Goal: Information Seeking & Learning: Find specific fact

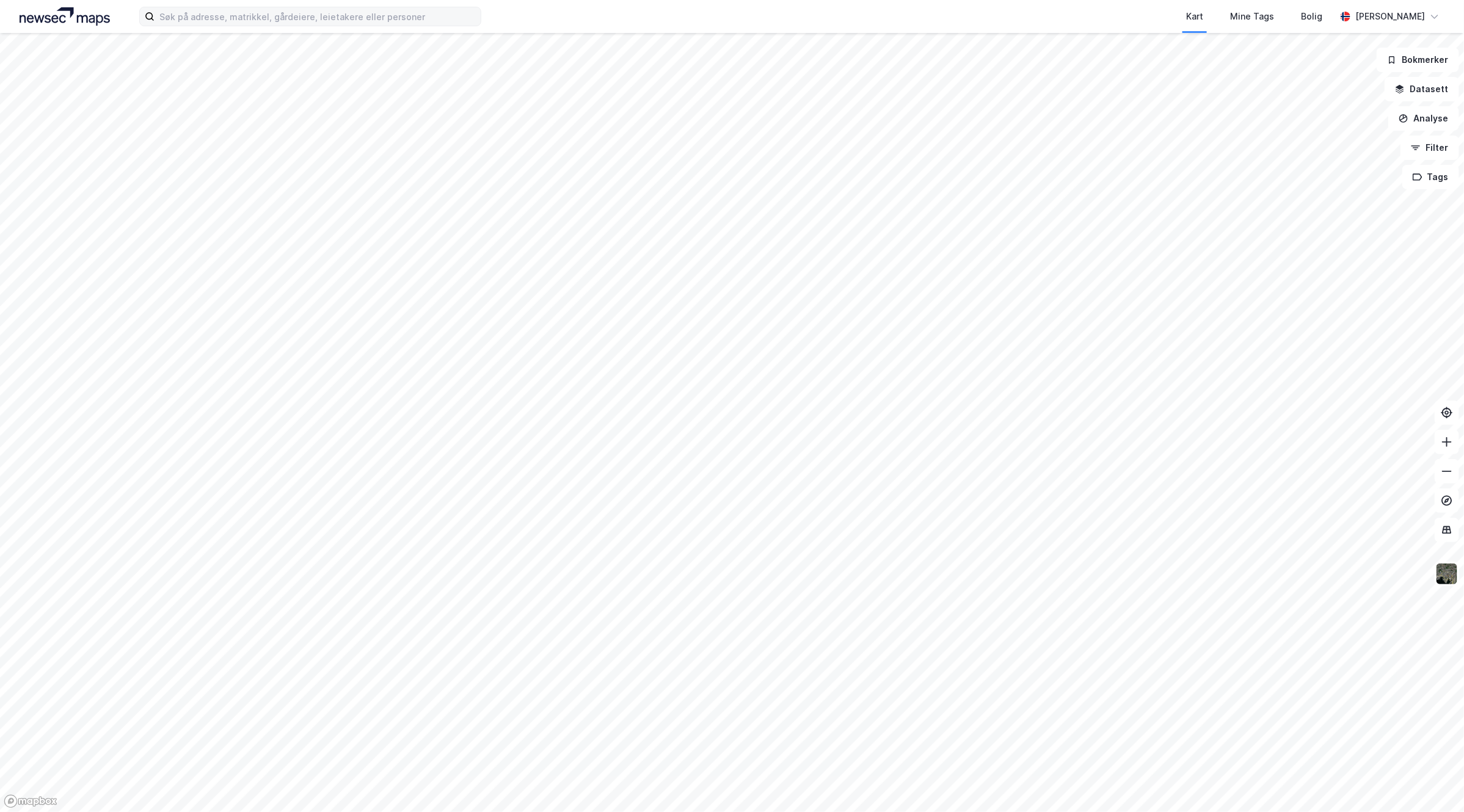
click at [263, 28] on div "Kart Mine Tags [PERSON_NAME] [PERSON_NAME]" at bounding box center [732, 16] width 1464 height 33
click at [268, 22] on input at bounding box center [318, 16] width 326 height 18
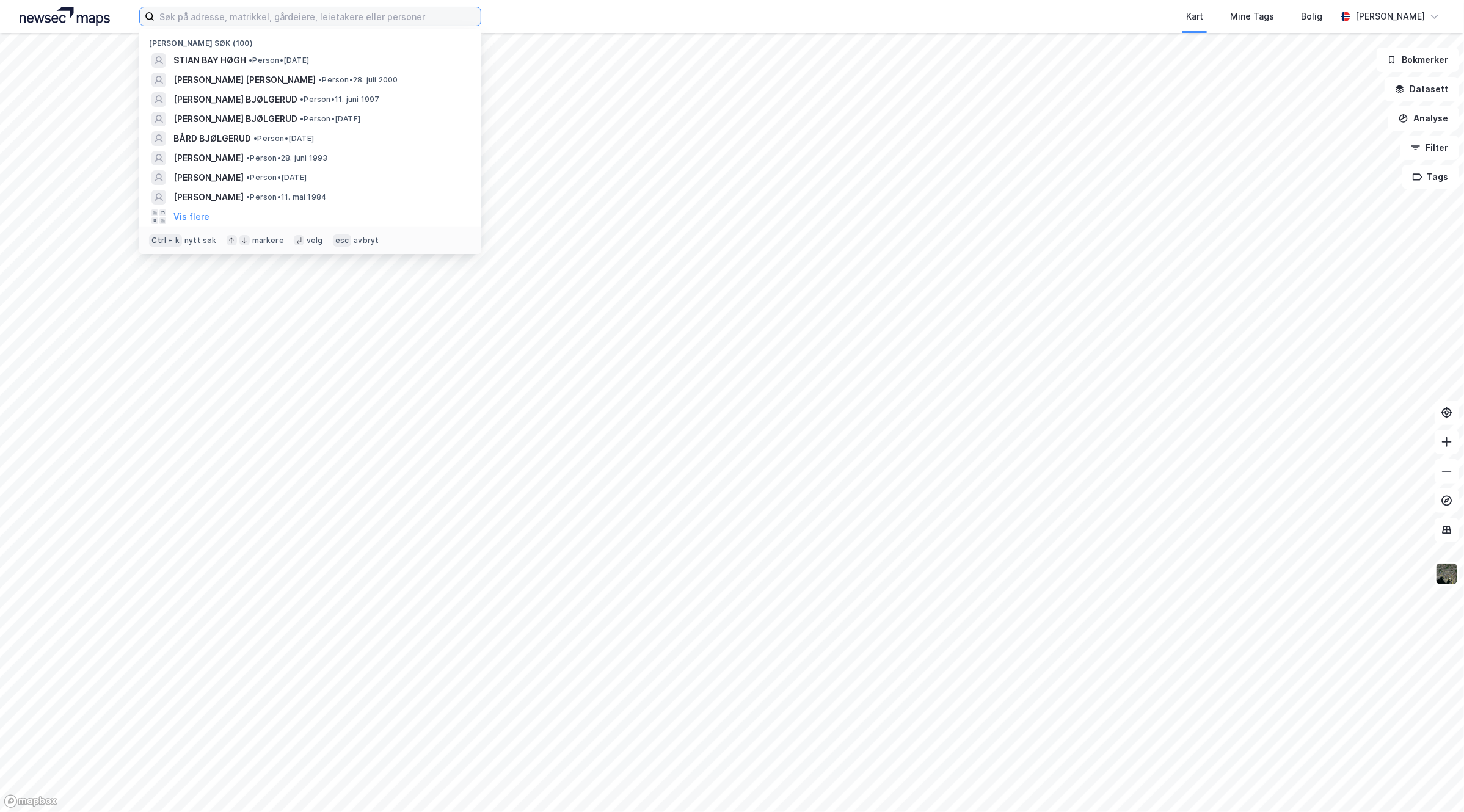
paste input "[STREET_ADDRESS]"
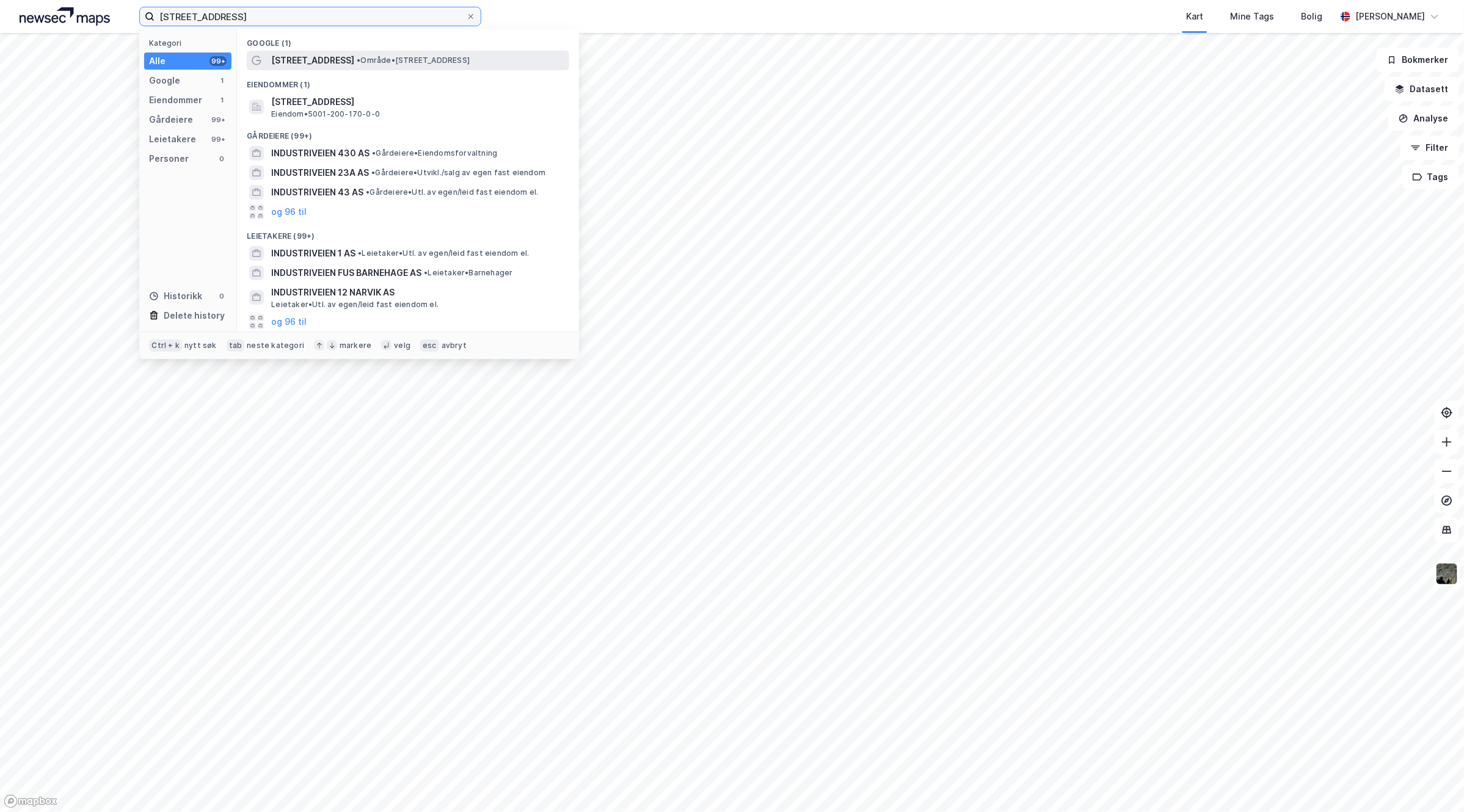
type input "[STREET_ADDRESS]"
click at [343, 55] on span "[STREET_ADDRESS]" at bounding box center [312, 61] width 83 height 15
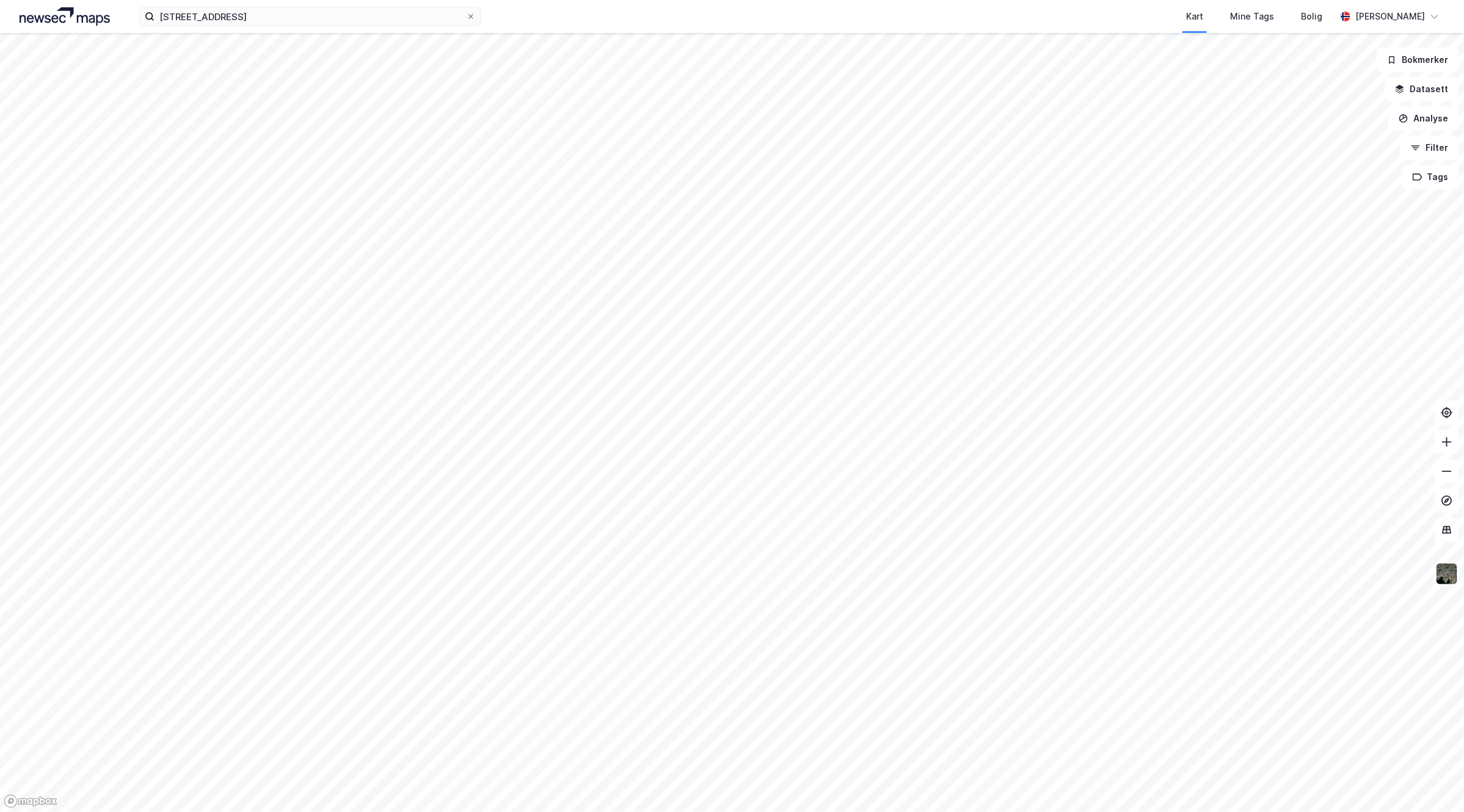
click at [291, 26] on div "[STREET_ADDRESS] Kart Mine Tags [PERSON_NAME] [PERSON_NAME]" at bounding box center [732, 16] width 1464 height 33
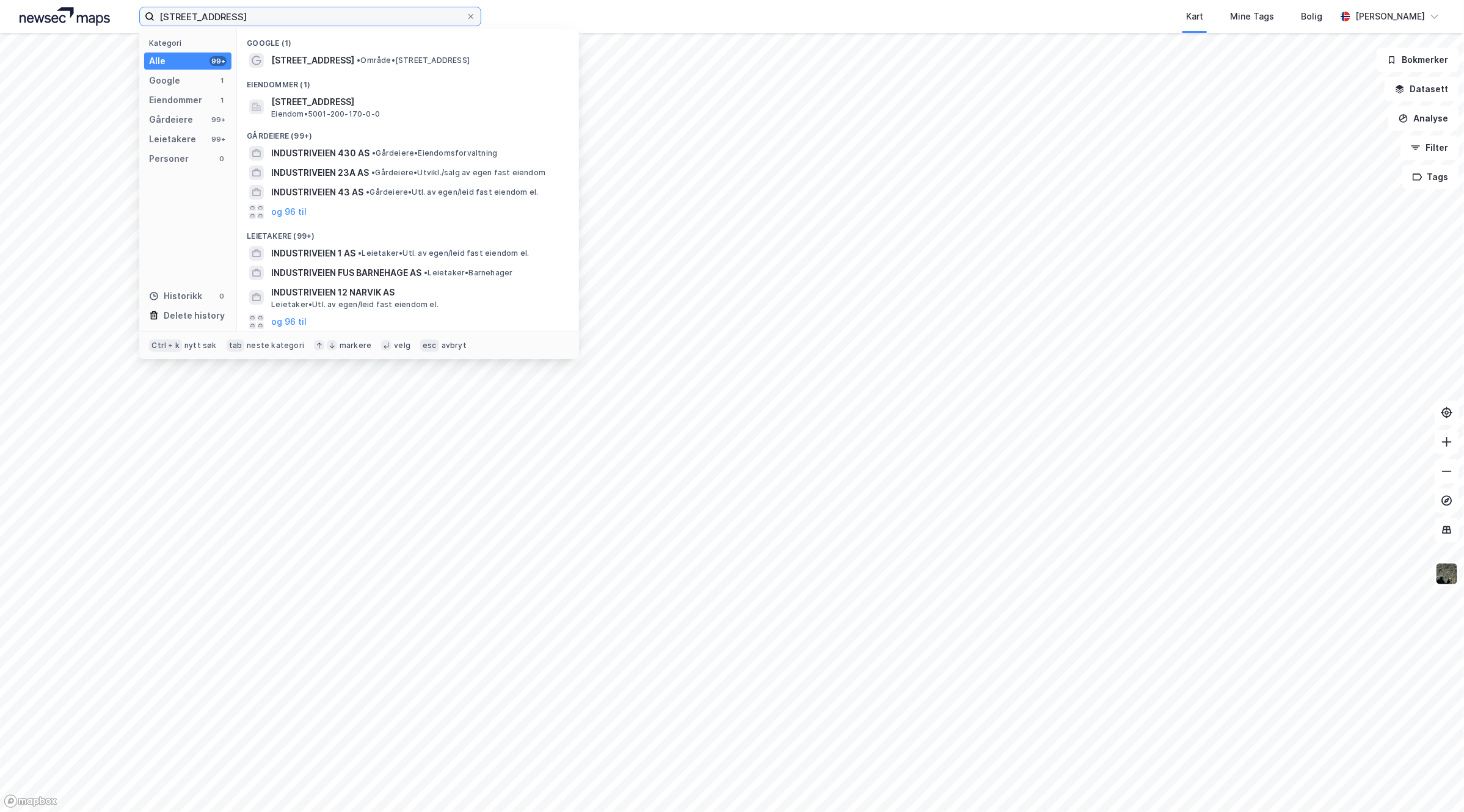
click at [281, 13] on input "[STREET_ADDRESS]" at bounding box center [310, 16] width 312 height 18
click at [383, 60] on span "• Område • [STREET_ADDRESS]" at bounding box center [412, 60] width 113 height 9
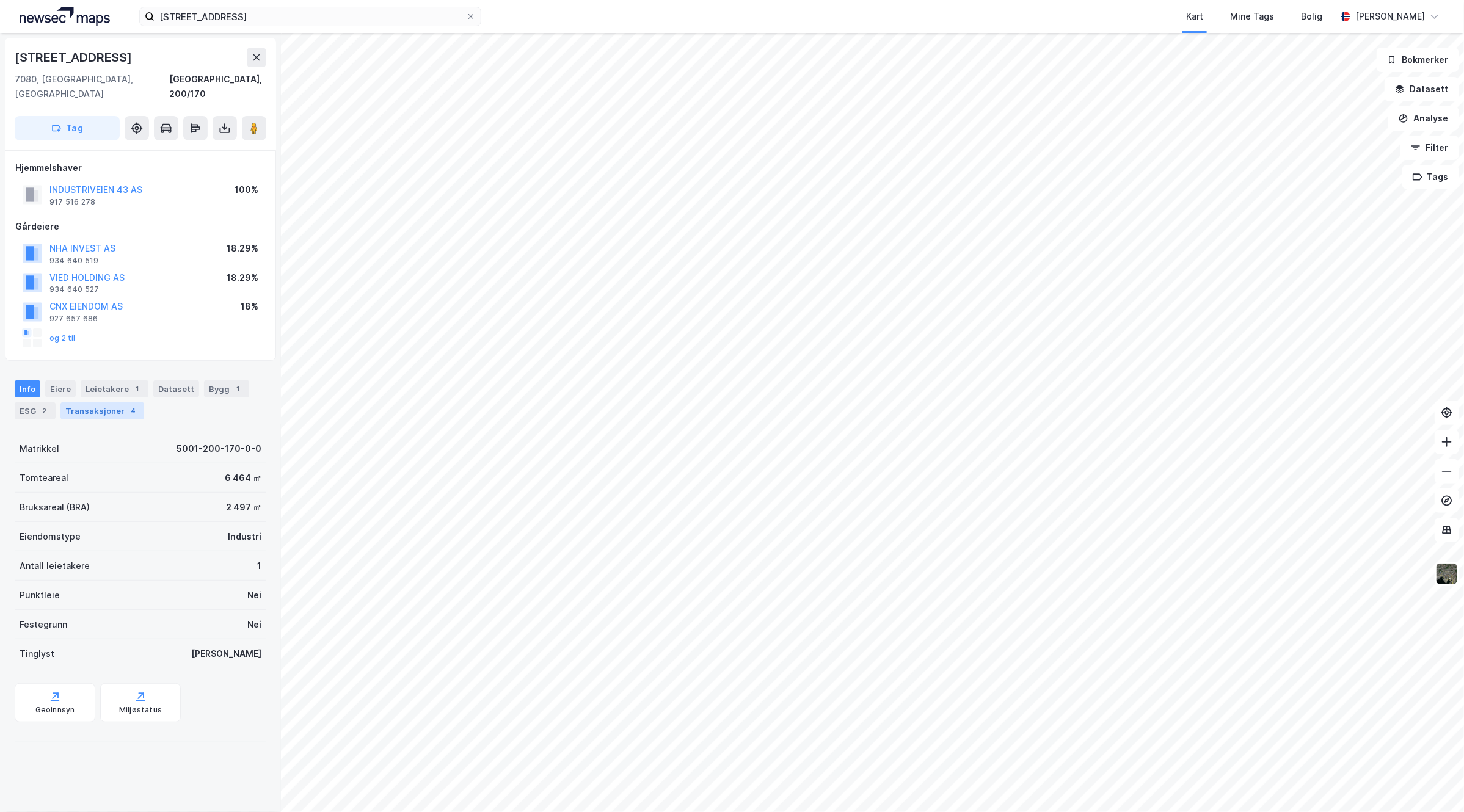
click at [113, 402] on div "Transaksjoner 4" at bounding box center [102, 410] width 84 height 17
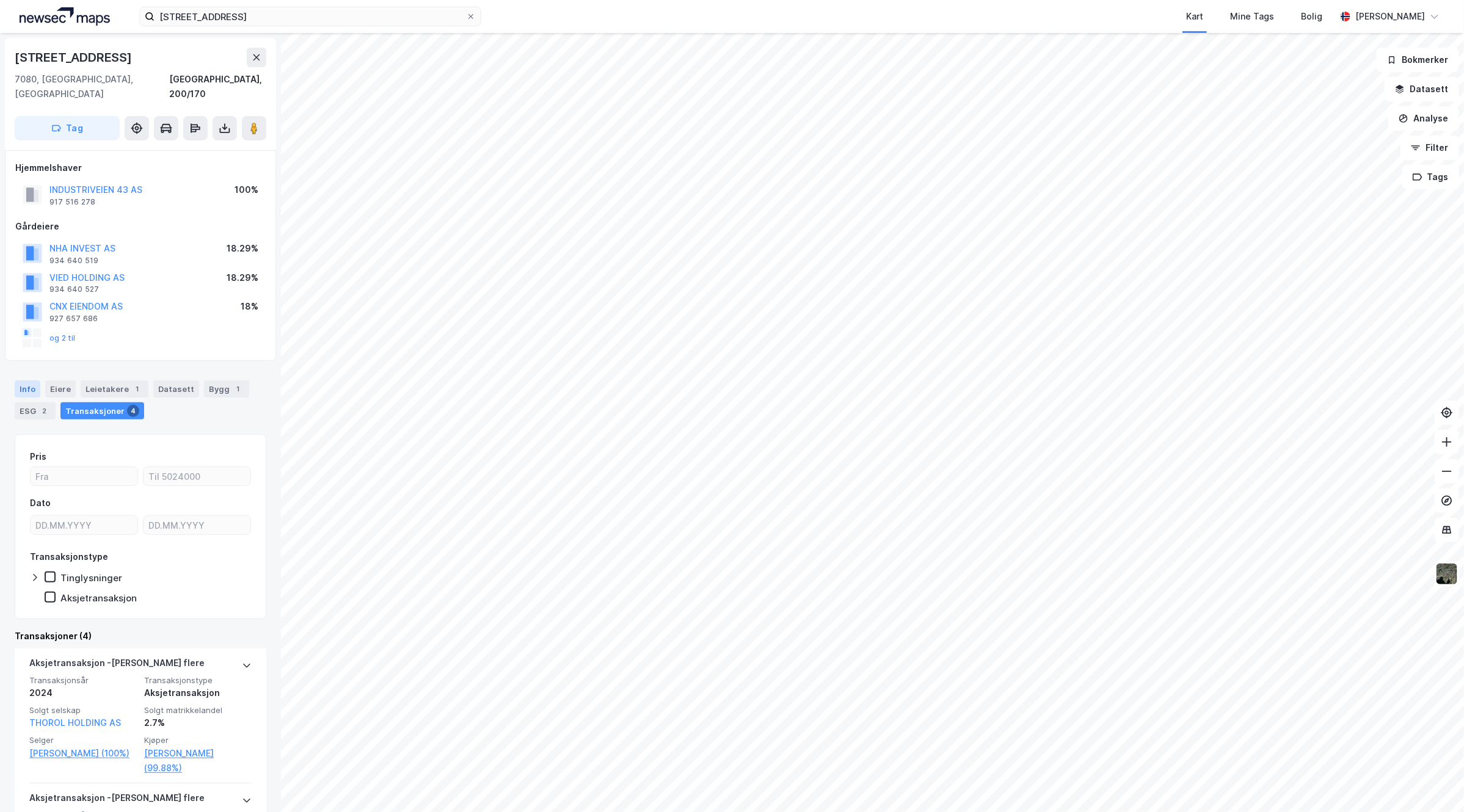
click at [32, 381] on div "Info" at bounding box center [28, 389] width 26 height 17
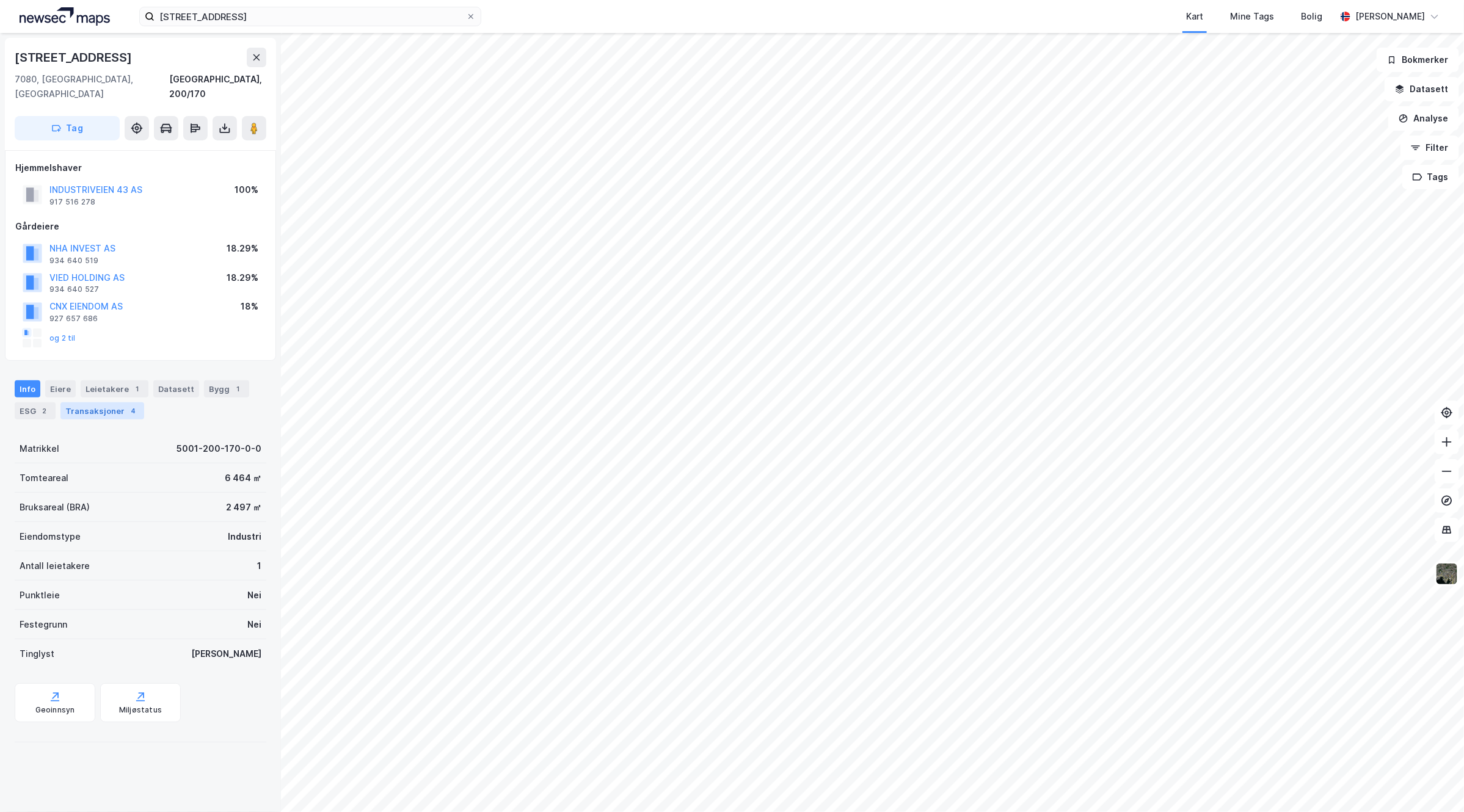
click at [96, 402] on div "Transaksjoner 4" at bounding box center [102, 410] width 84 height 17
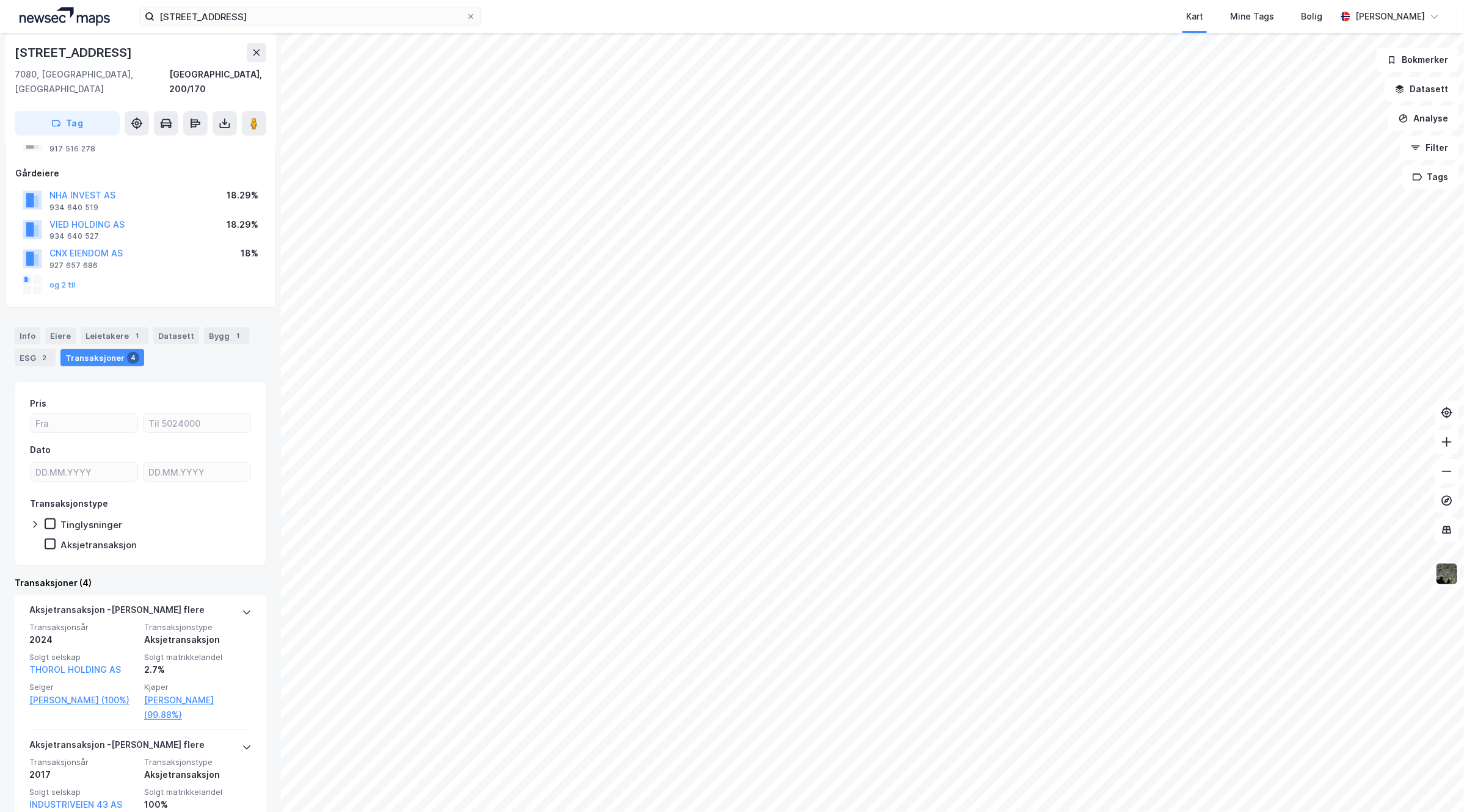
scroll to position [76, 0]
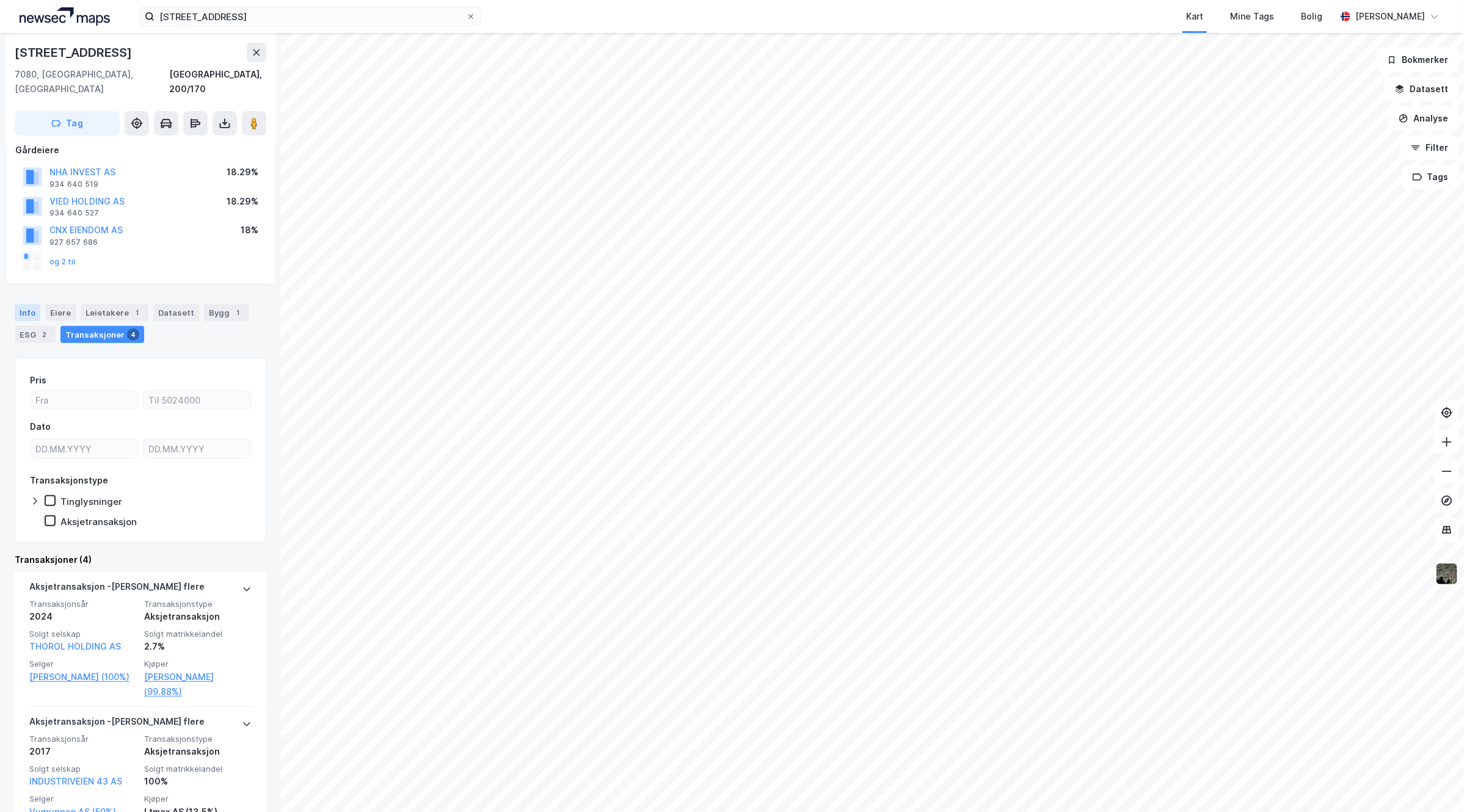
click at [28, 304] on div "Info" at bounding box center [28, 312] width 26 height 17
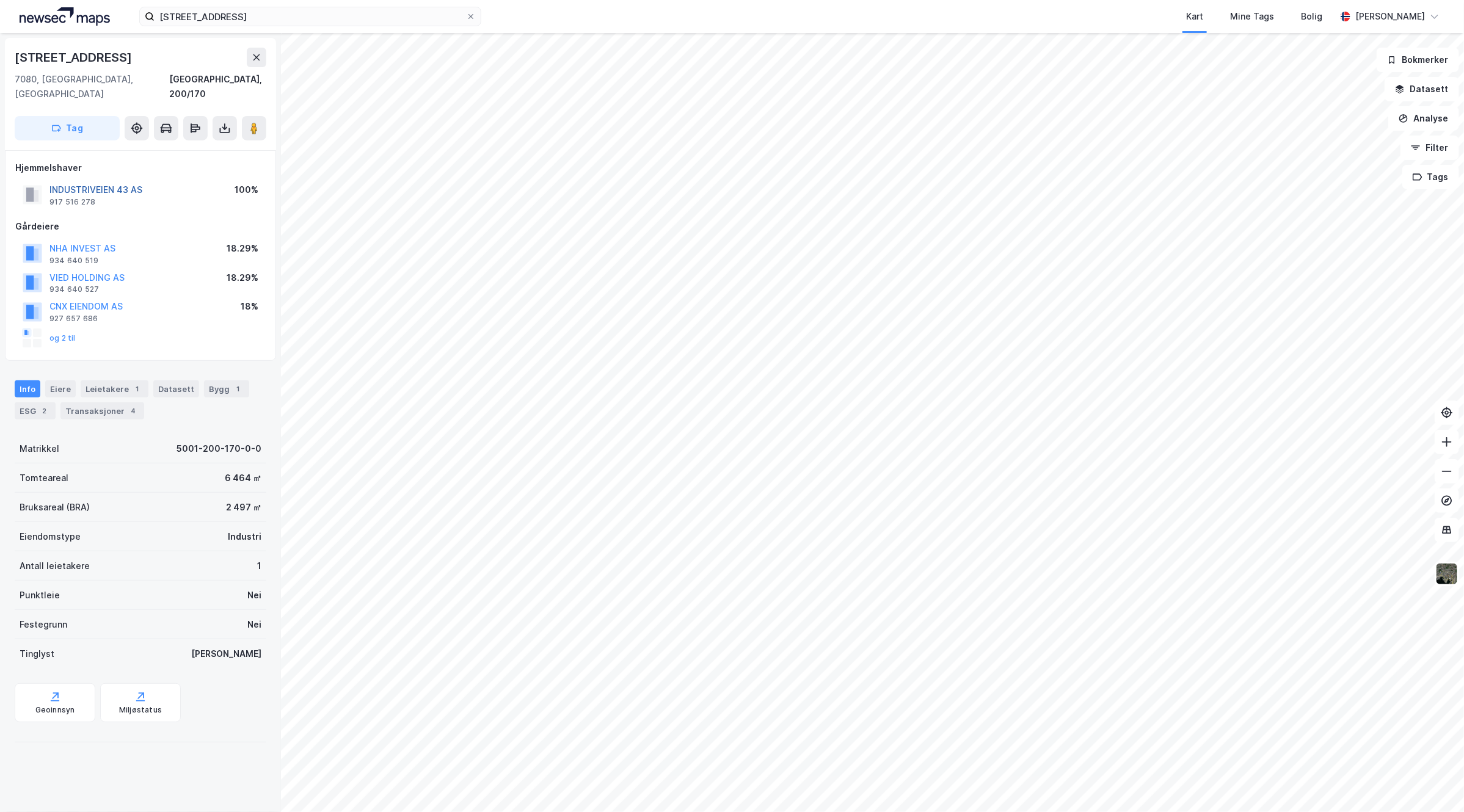
click at [0, 0] on button "INDUSTRIVEIEN 43 AS" at bounding box center [0, 0] width 0 height 0
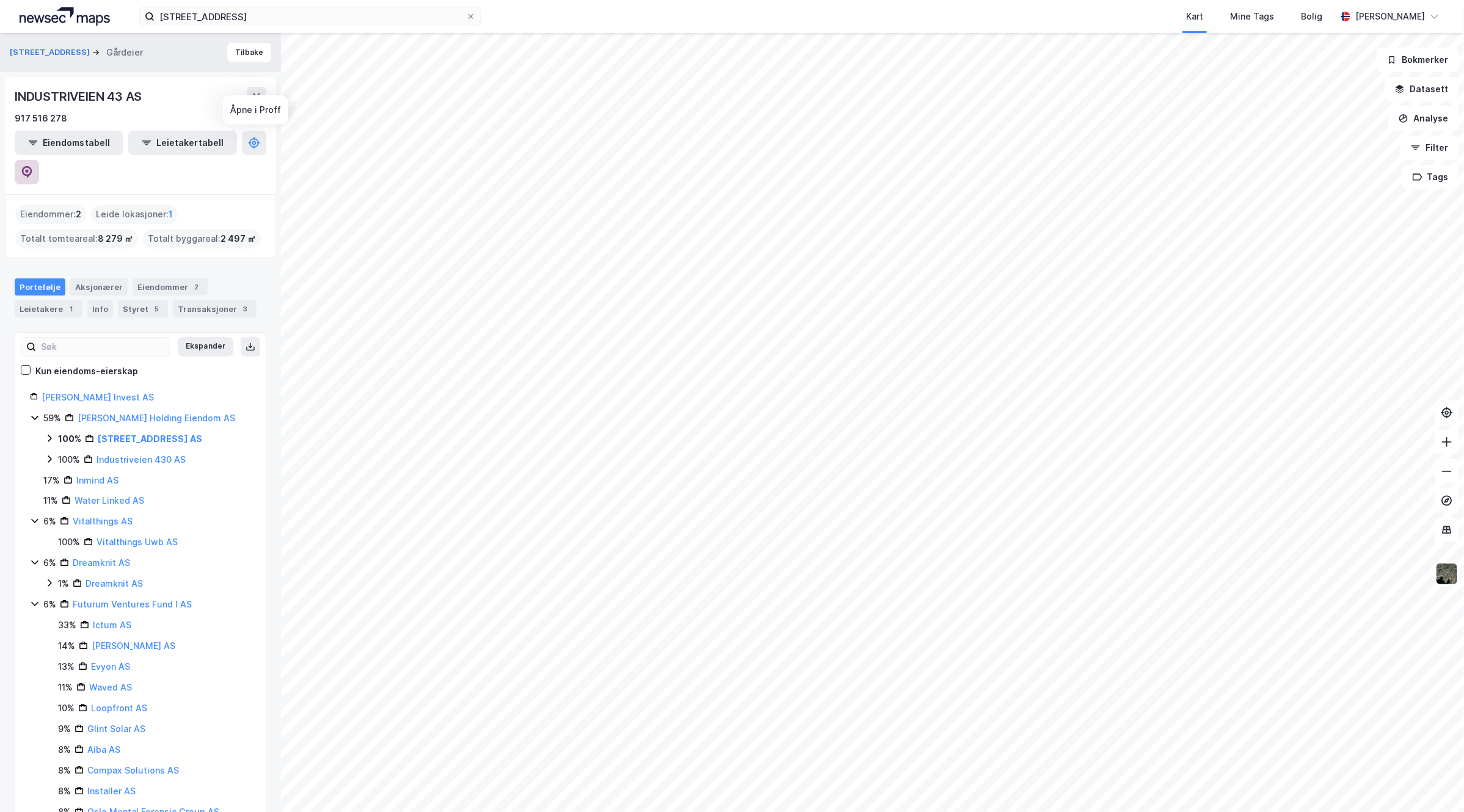
click at [32, 166] on icon at bounding box center [27, 172] width 10 height 12
